Goal: Task Accomplishment & Management: Use online tool/utility

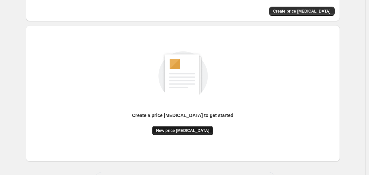
scroll to position [73, 0]
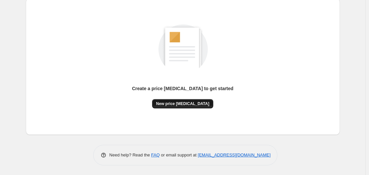
click at [176, 105] on span "New price [MEDICAL_DATA]" at bounding box center [182, 103] width 53 height 5
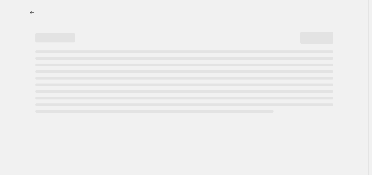
select select "percentage"
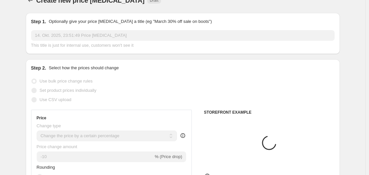
scroll to position [99, 0]
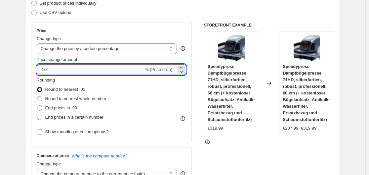
click at [109, 71] on input "-10" at bounding box center [90, 69] width 107 height 11
type input "-1"
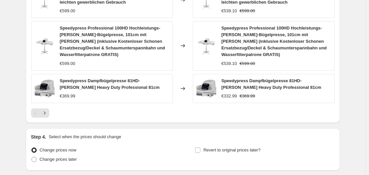
scroll to position [544, 0]
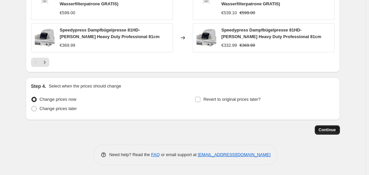
type input "-35"
click at [332, 132] on span "Continue" at bounding box center [327, 129] width 17 height 5
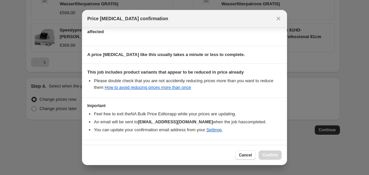
scroll to position [104, 0]
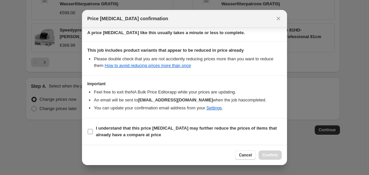
click at [89, 133] on input "I understand that this price [MEDICAL_DATA] may further reduce the prices of it…" at bounding box center [90, 131] width 5 height 5
checkbox input "true"
click at [269, 151] on button "Confirm" at bounding box center [270, 154] width 23 height 9
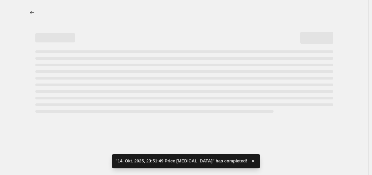
select select "percentage"
